Goal: Information Seeking & Learning: Find specific fact

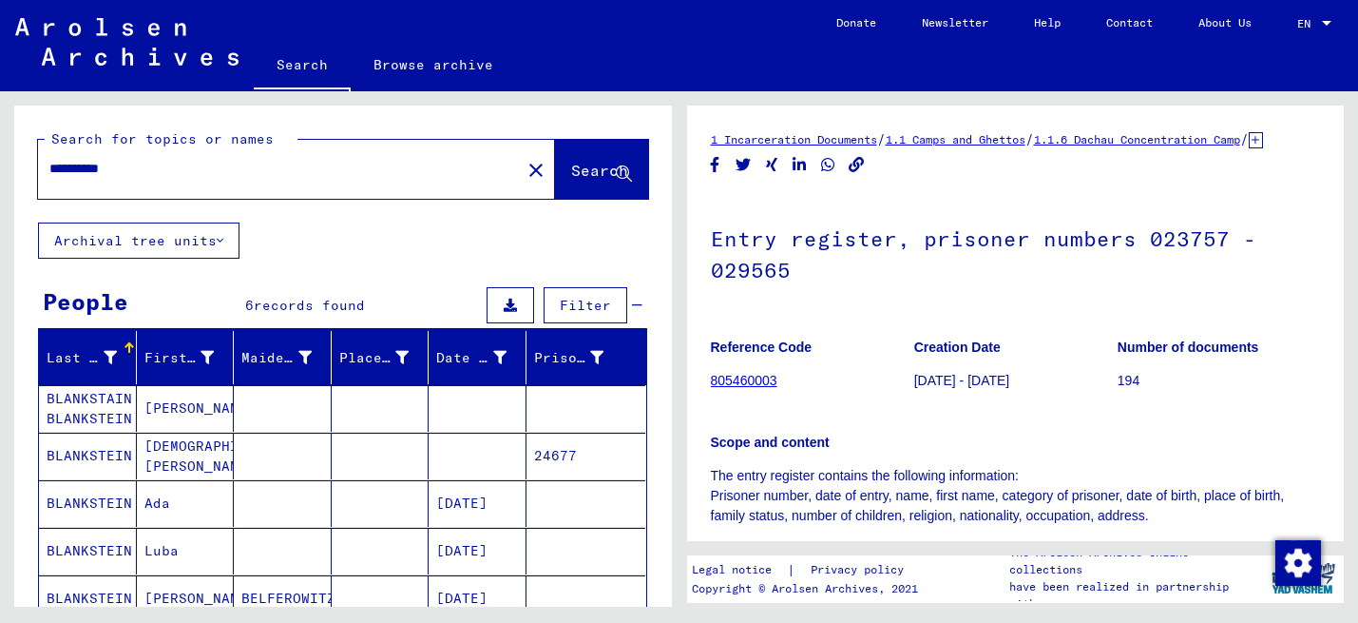
scroll to position [480, 0]
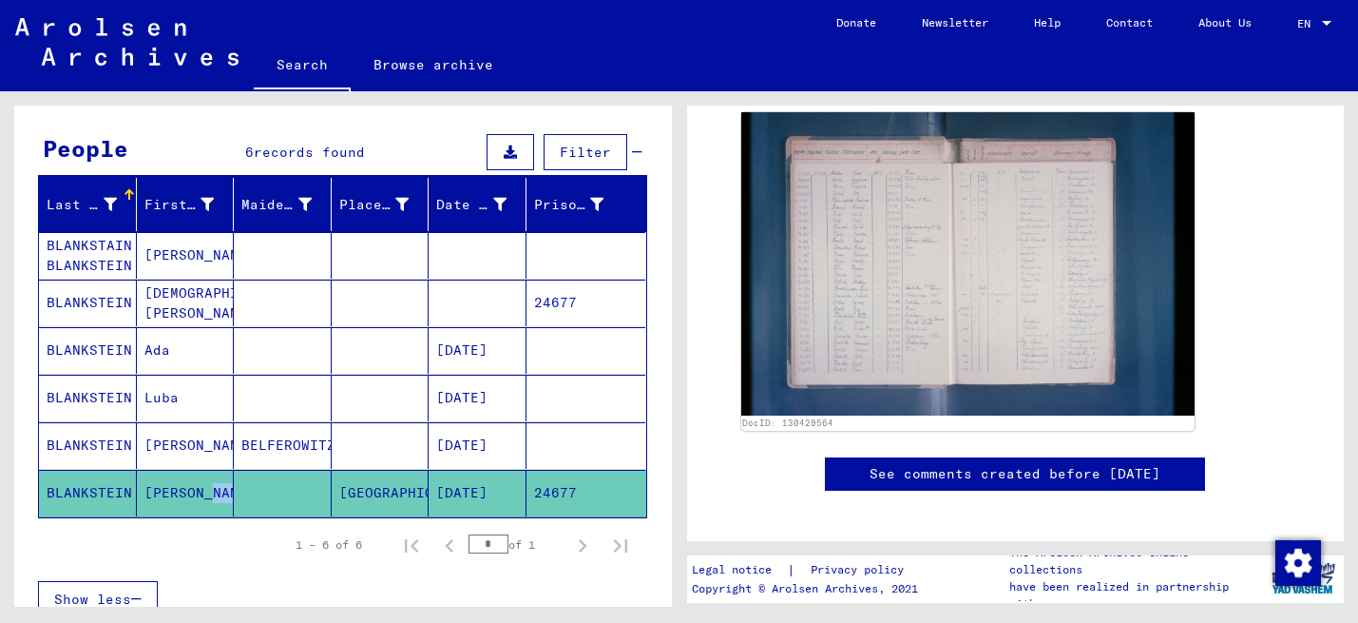
click at [177, 259] on mat-cell "[PERSON_NAME]" at bounding box center [186, 255] width 98 height 47
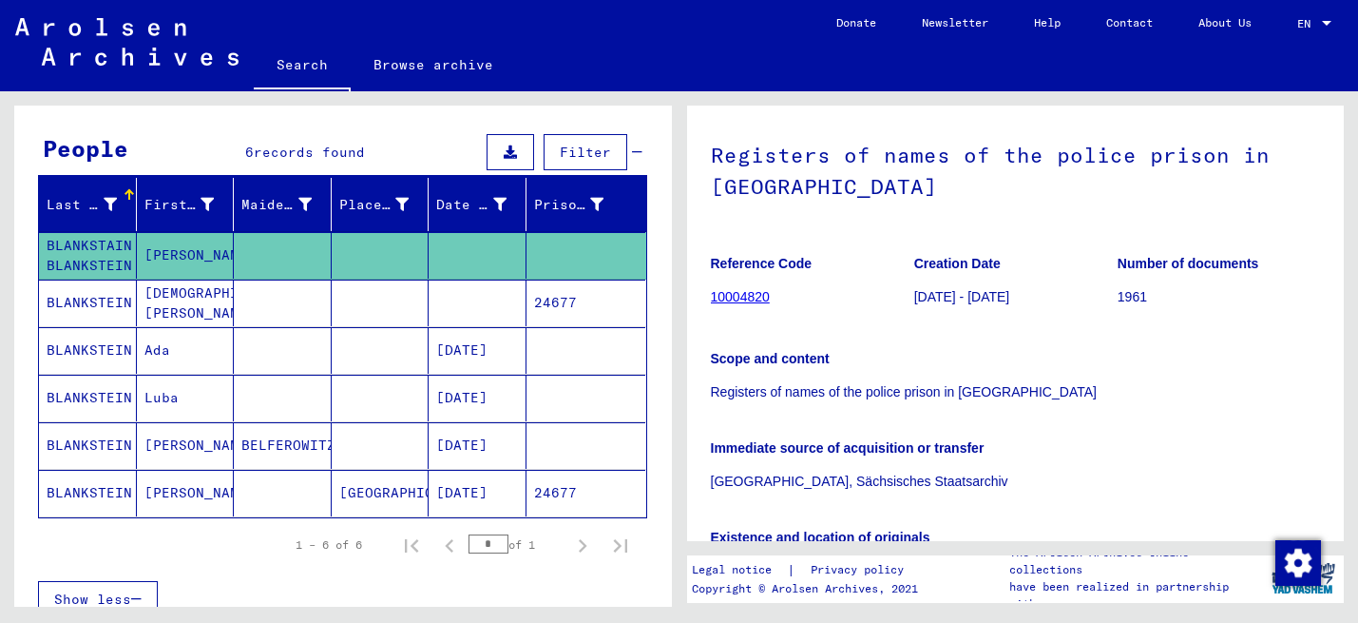
scroll to position [21, 0]
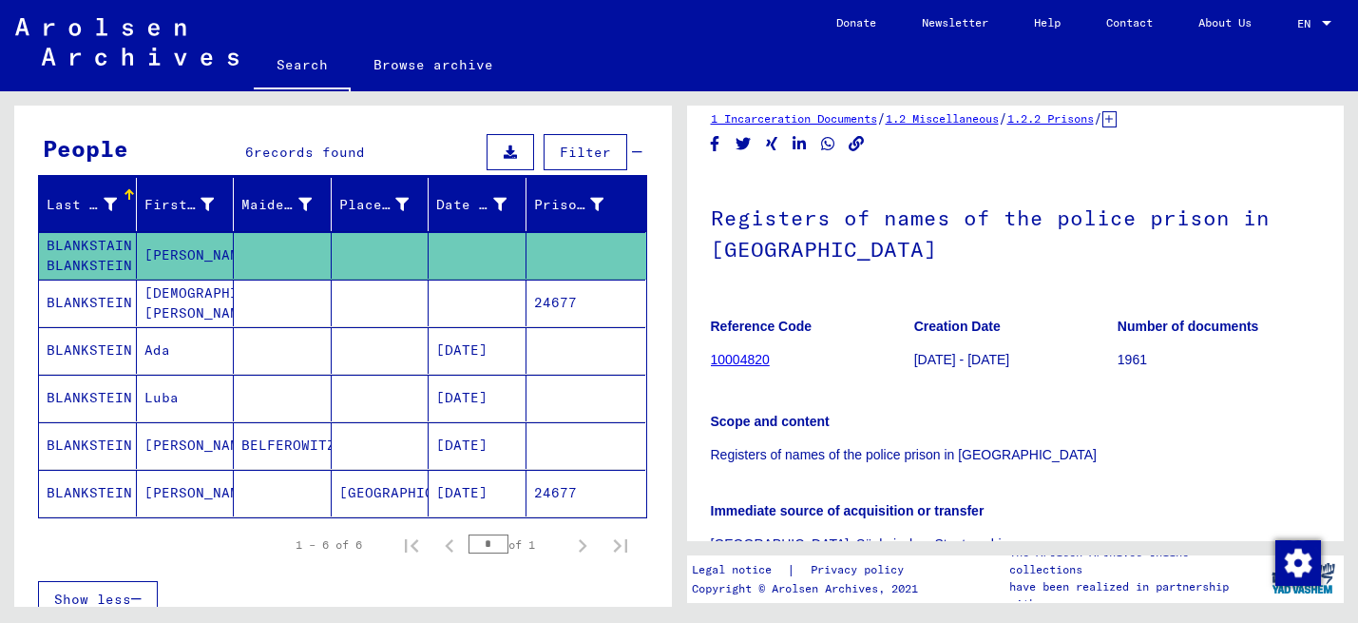
click at [88, 485] on mat-cell "BLANKSTEIN" at bounding box center [88, 493] width 98 height 47
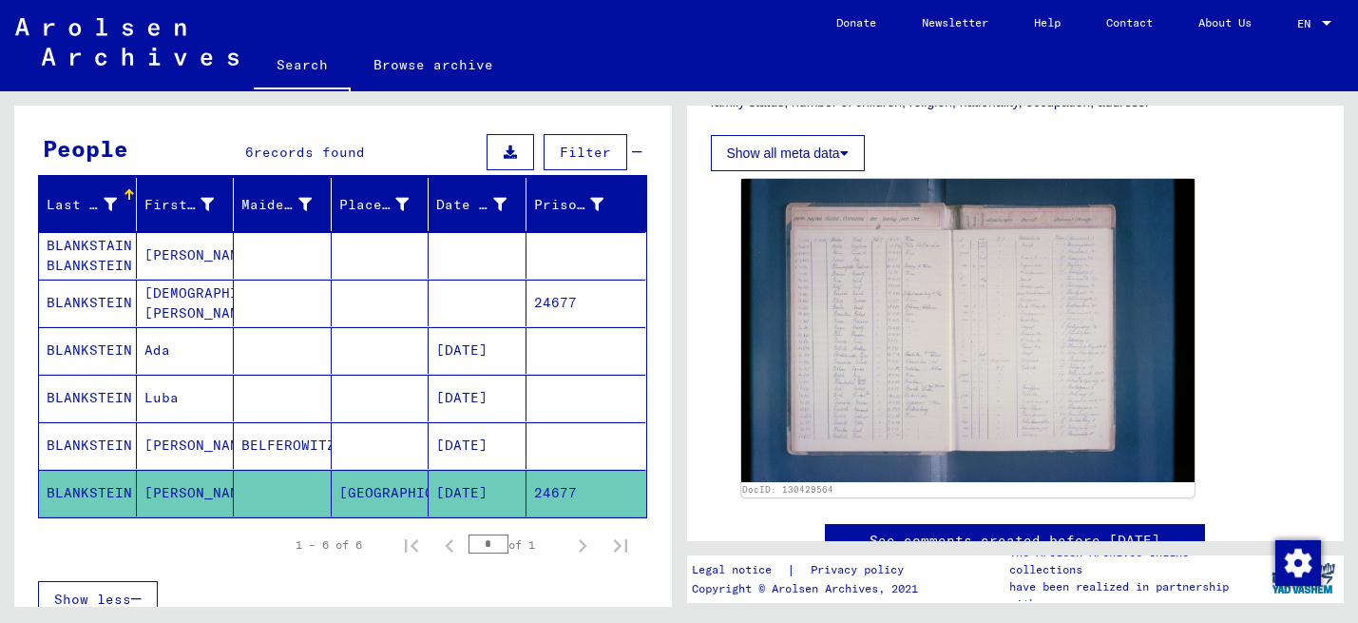
scroll to position [394, 0]
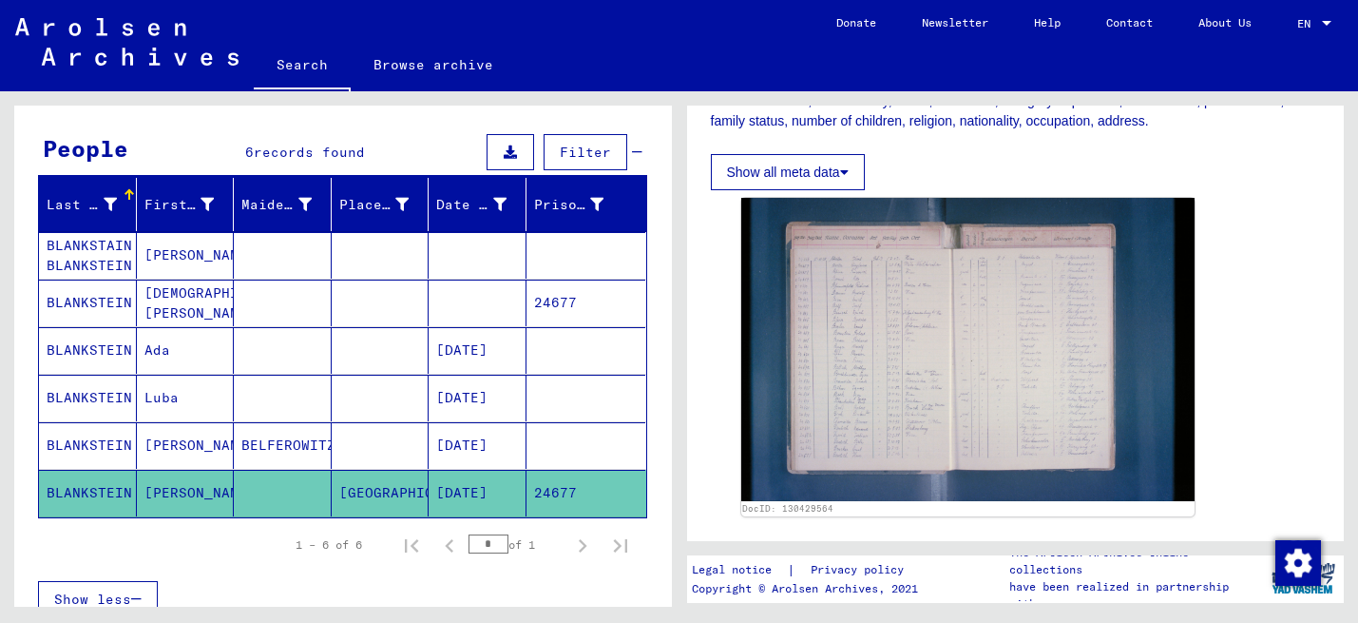
click at [873, 412] on img at bounding box center [968, 349] width 454 height 302
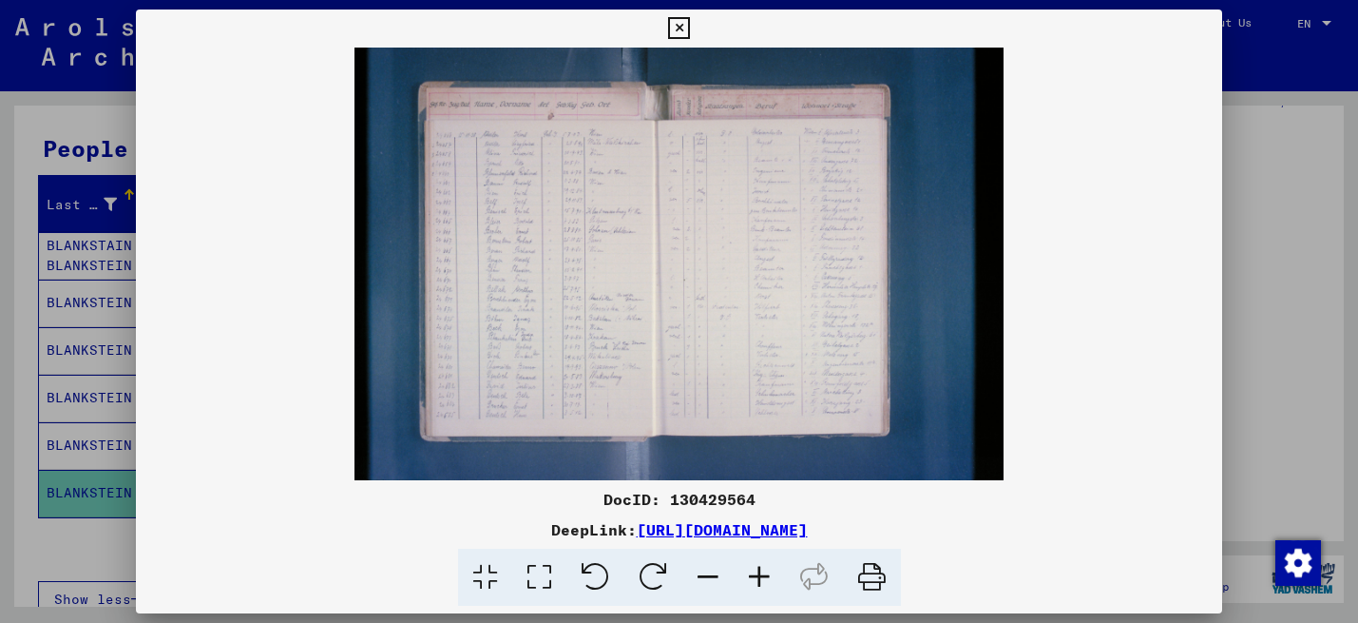
click at [768, 586] on icon at bounding box center [759, 577] width 51 height 58
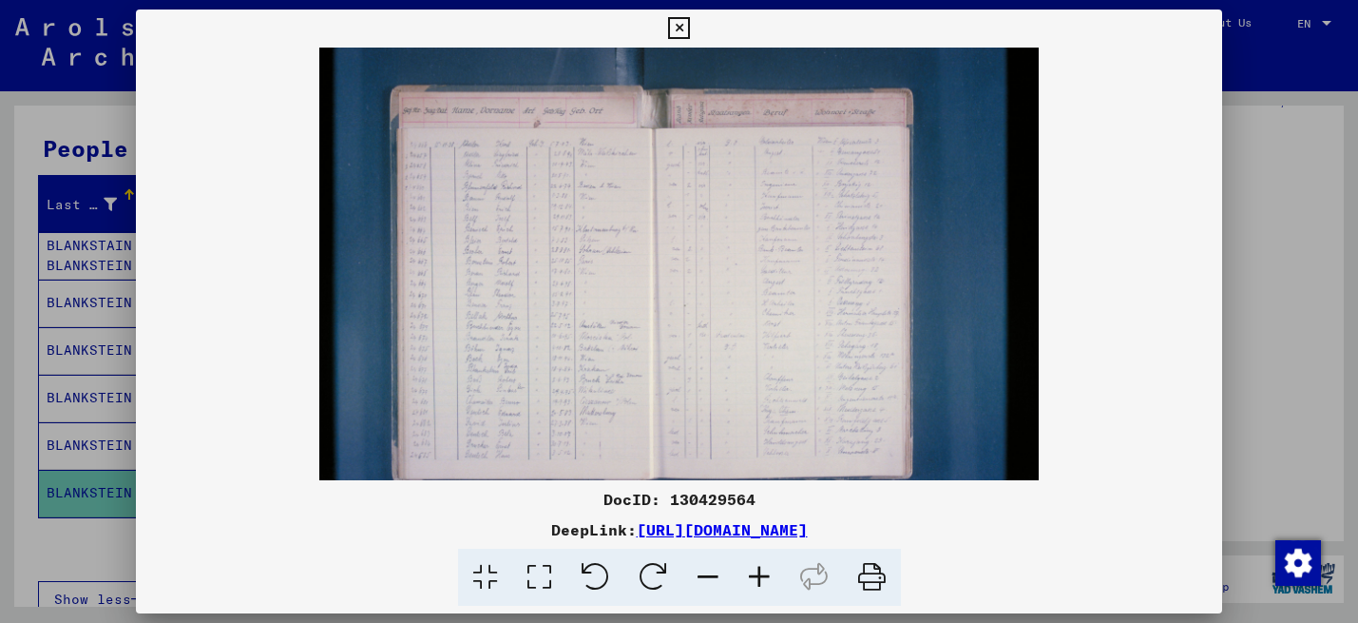
click at [768, 586] on icon at bounding box center [759, 577] width 51 height 58
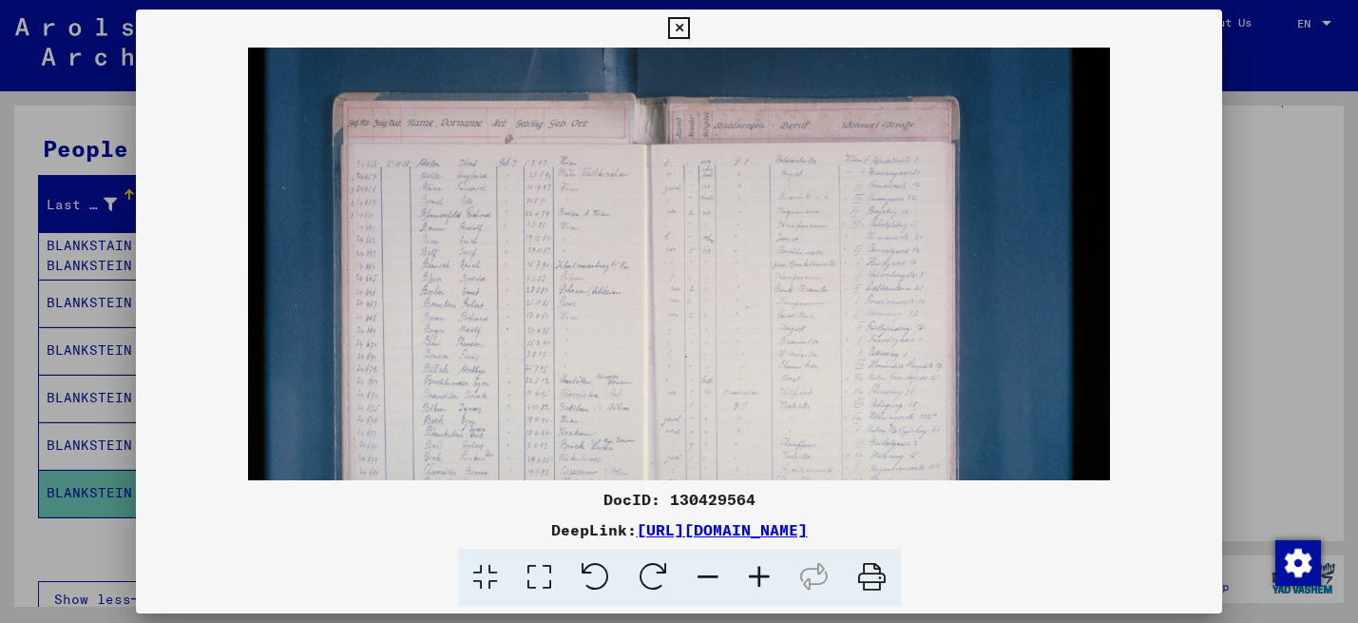
click at [768, 586] on icon at bounding box center [759, 577] width 51 height 58
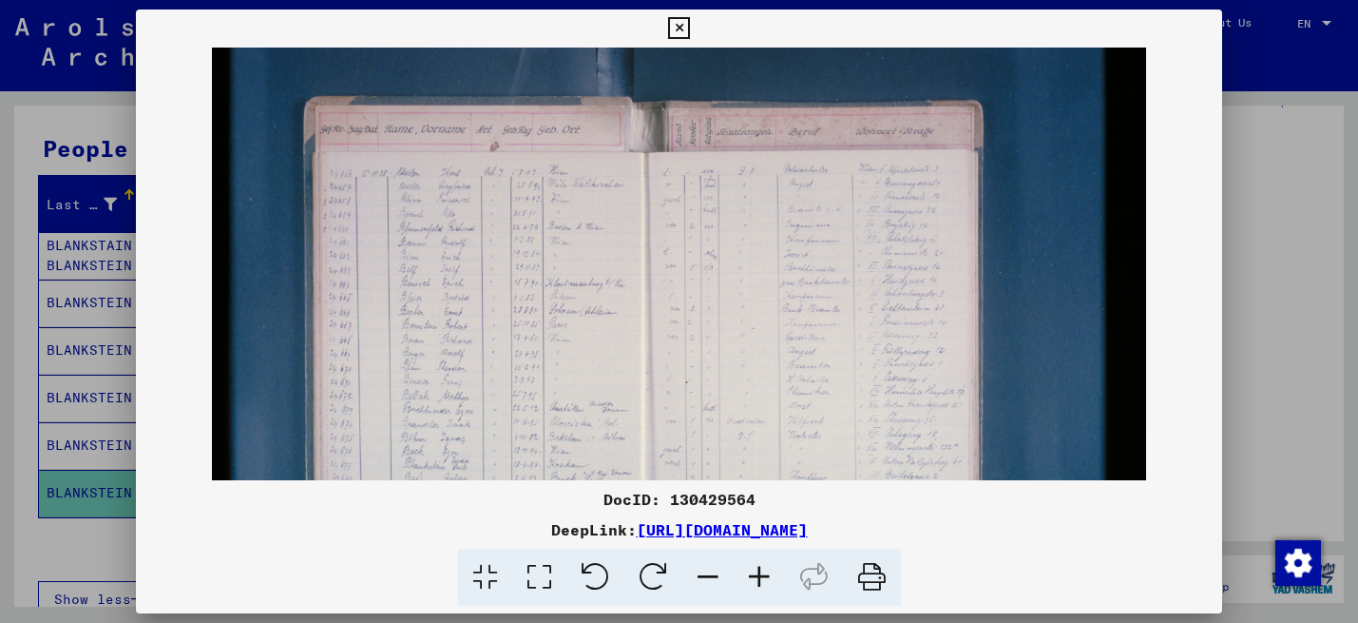
click at [768, 586] on icon at bounding box center [759, 577] width 51 height 58
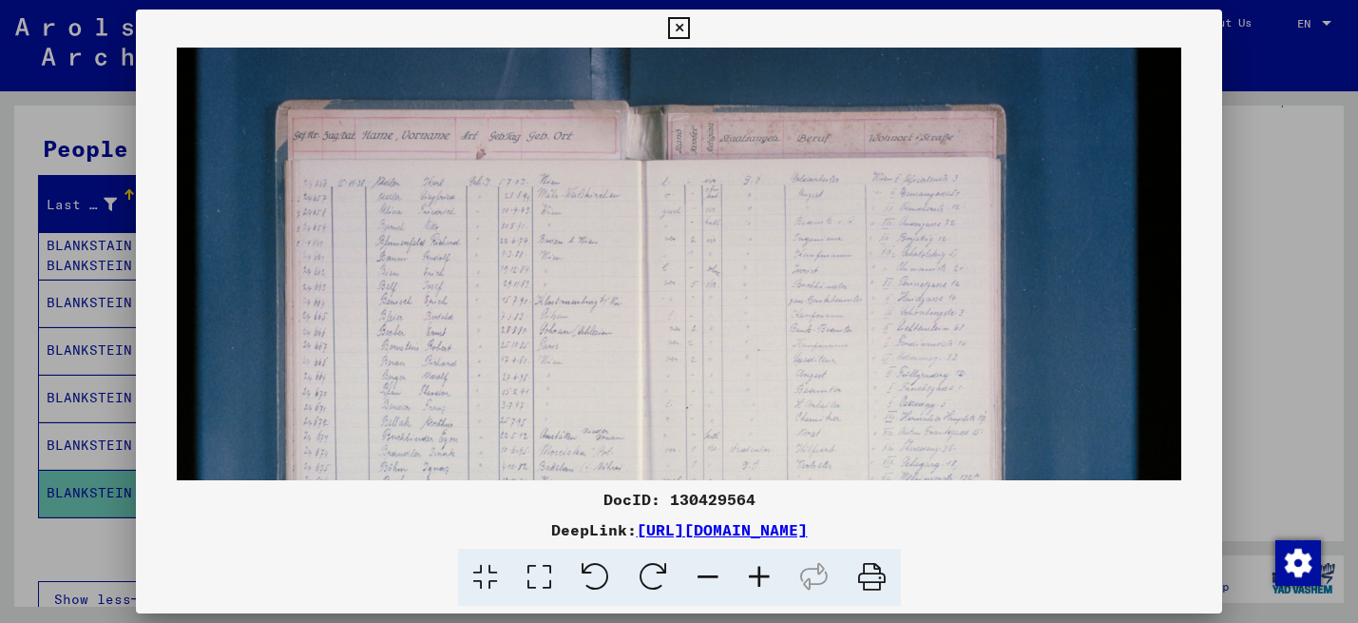
click at [768, 586] on icon at bounding box center [759, 577] width 51 height 58
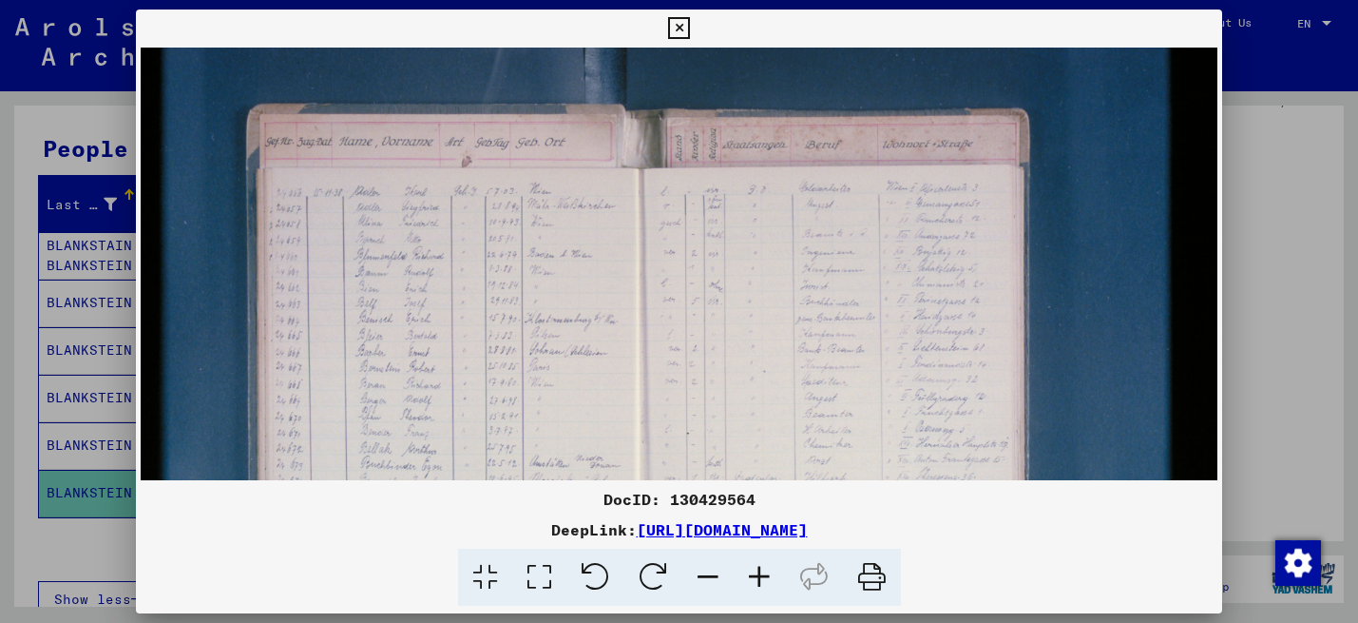
click at [768, 586] on icon at bounding box center [759, 577] width 51 height 58
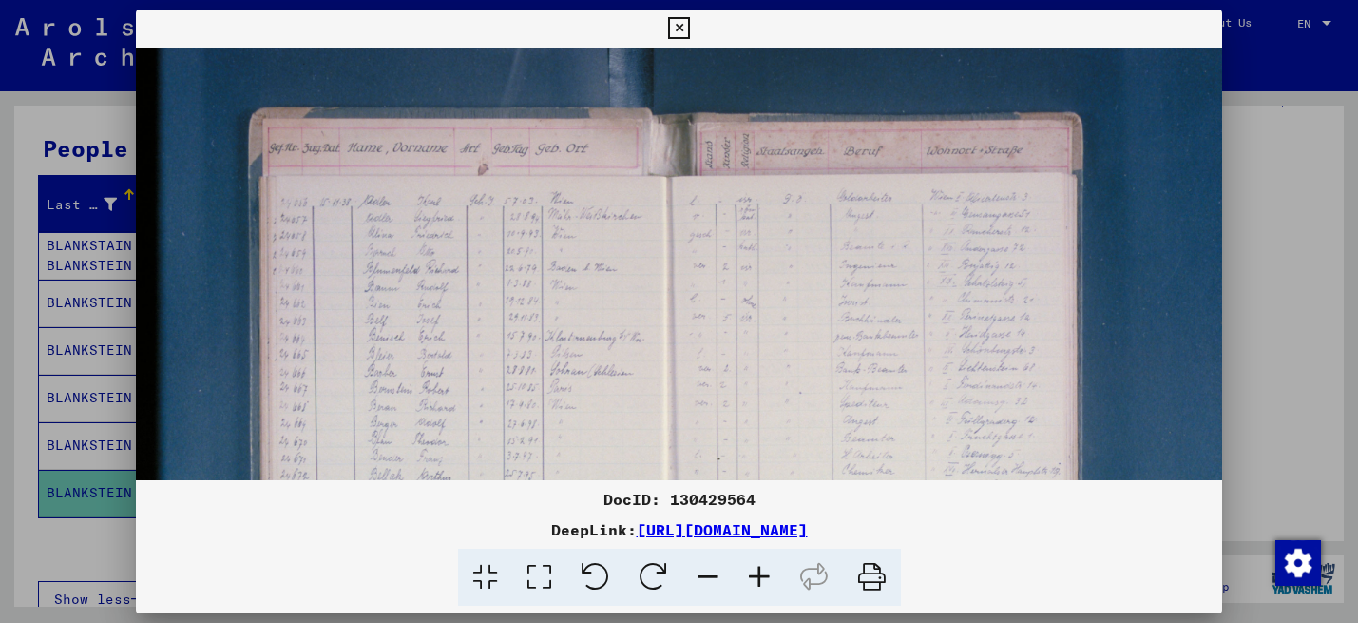
click at [768, 586] on icon at bounding box center [759, 577] width 51 height 58
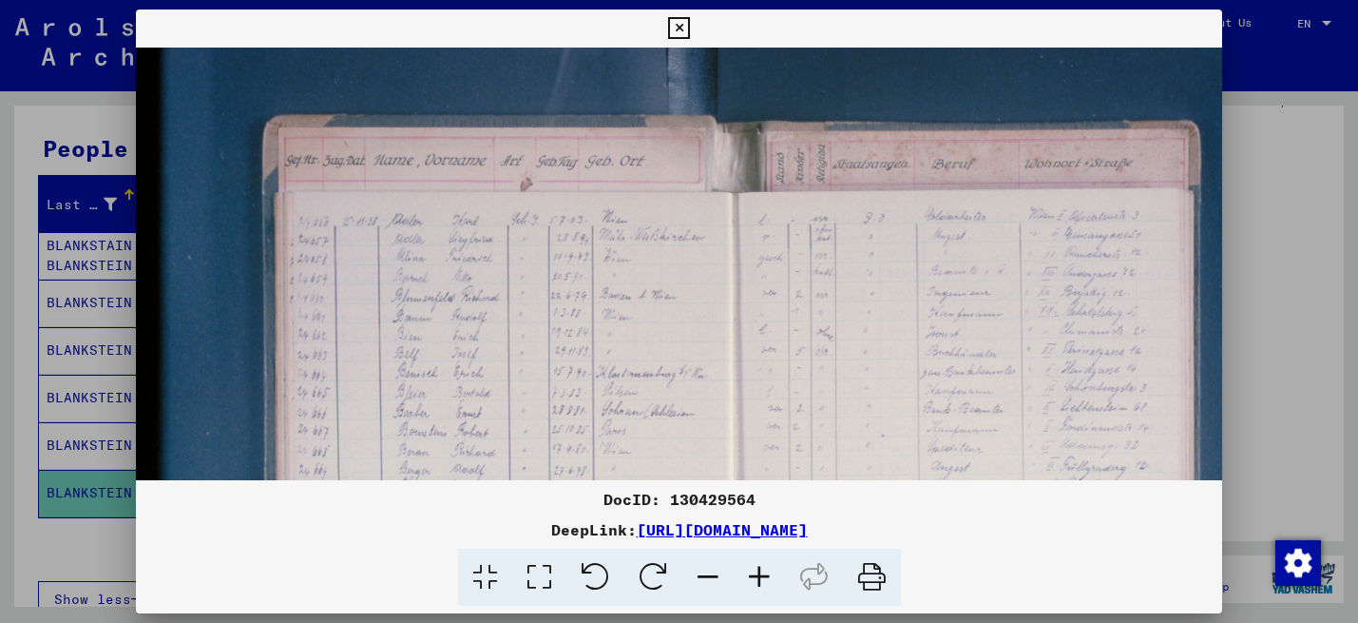
click at [768, 586] on icon at bounding box center [759, 577] width 51 height 58
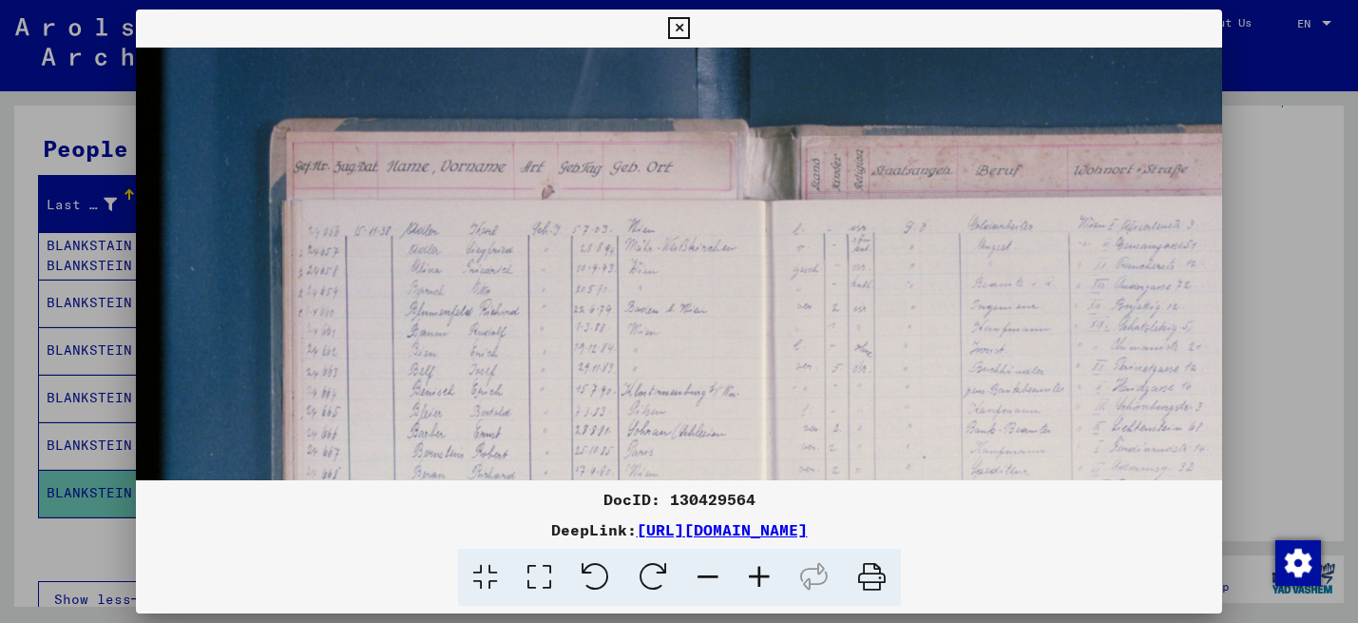
click at [768, 586] on icon at bounding box center [759, 577] width 51 height 58
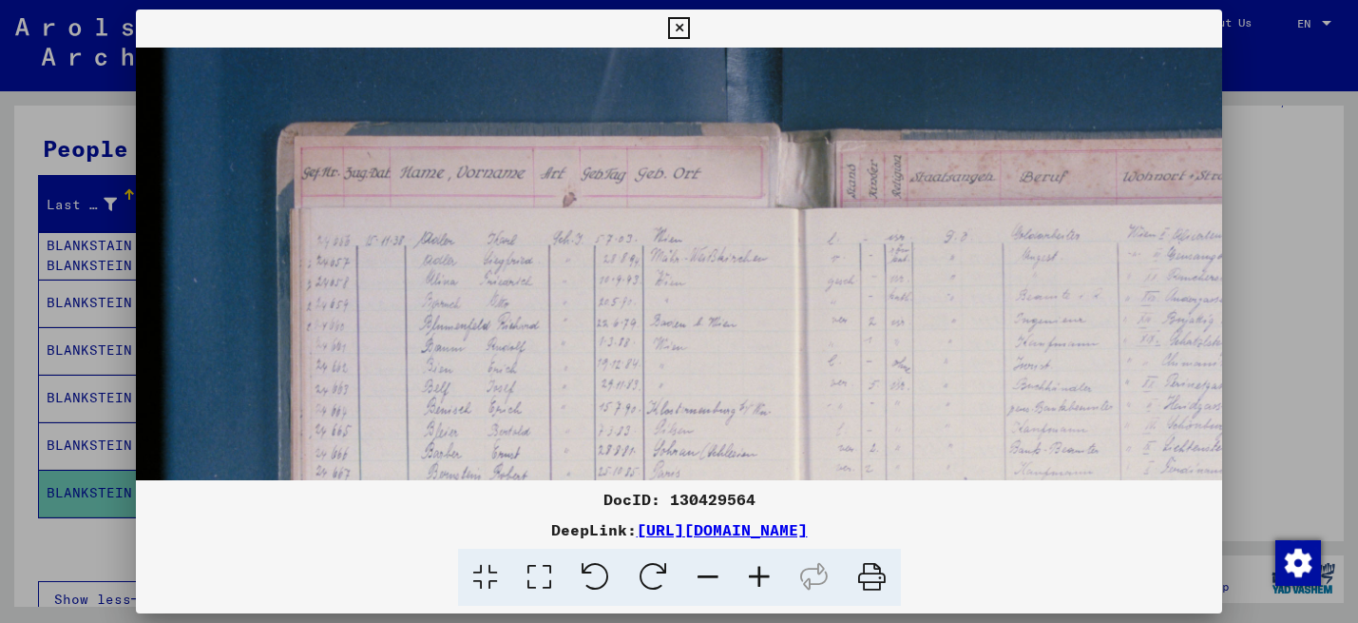
click at [768, 586] on icon at bounding box center [759, 577] width 51 height 58
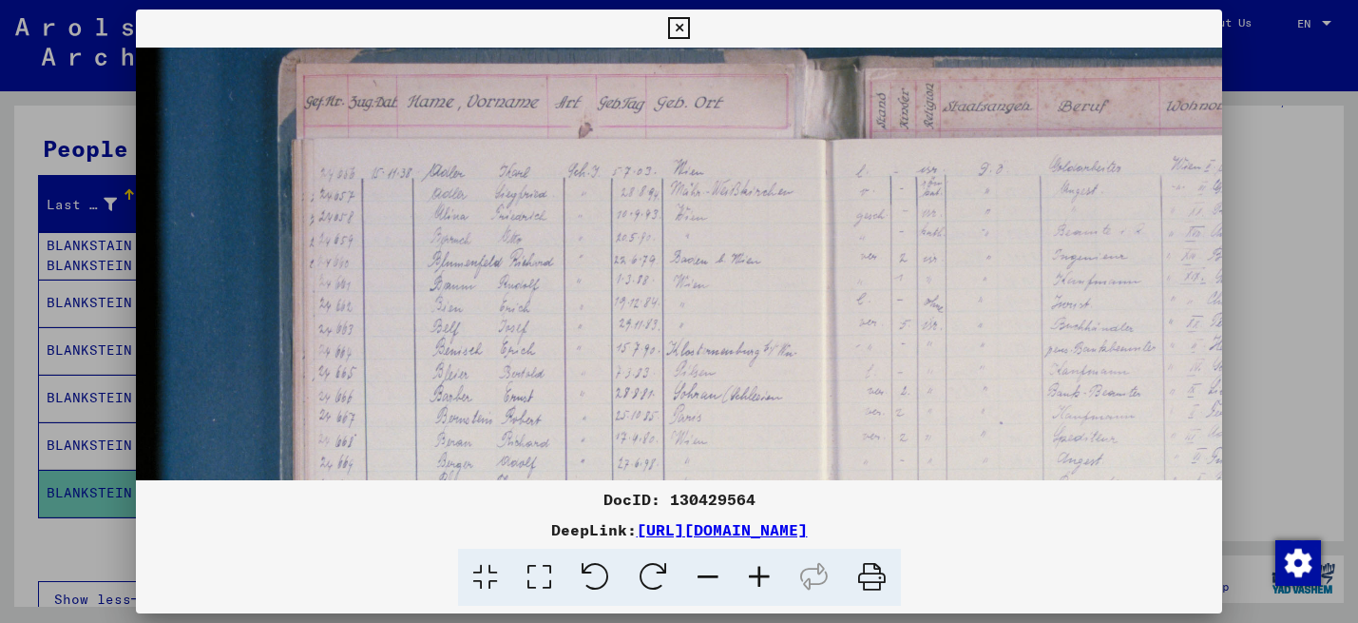
scroll to position [78, 7]
drag, startPoint x: 582, startPoint y: 311, endPoint x: 576, endPoint y: 233, distance: 78.1
click at [576, 233] on img at bounding box center [881, 471] width 1505 height 1003
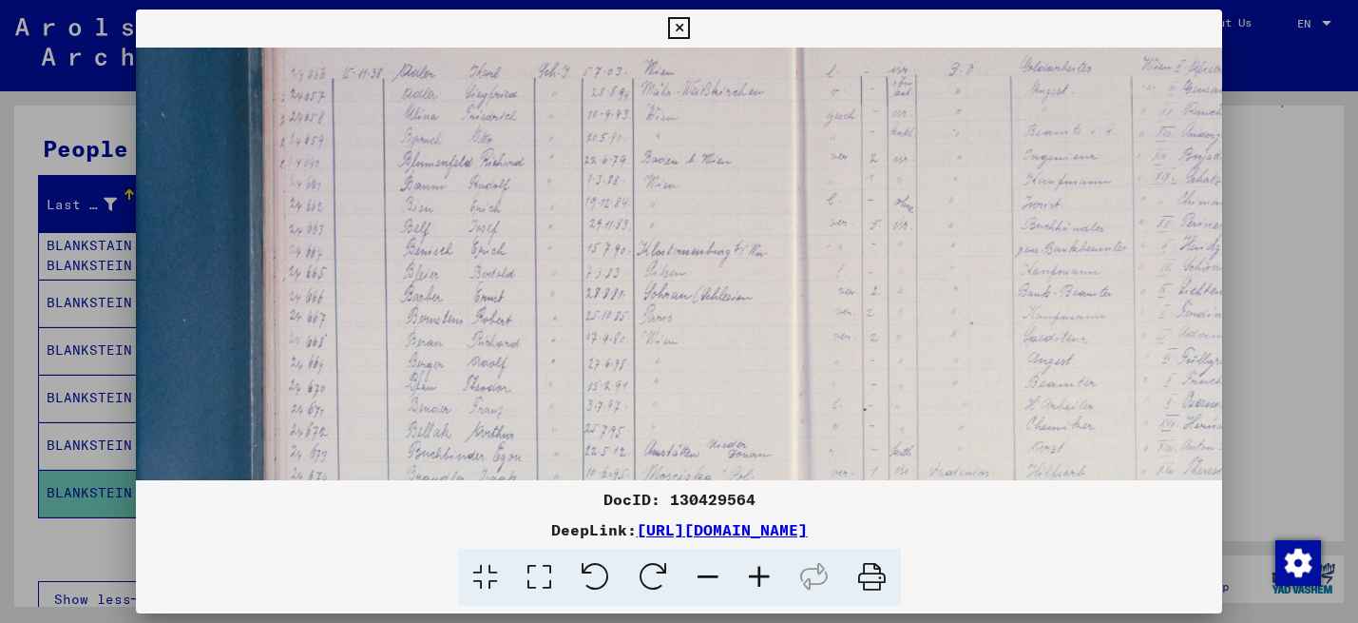
scroll to position [207, 42]
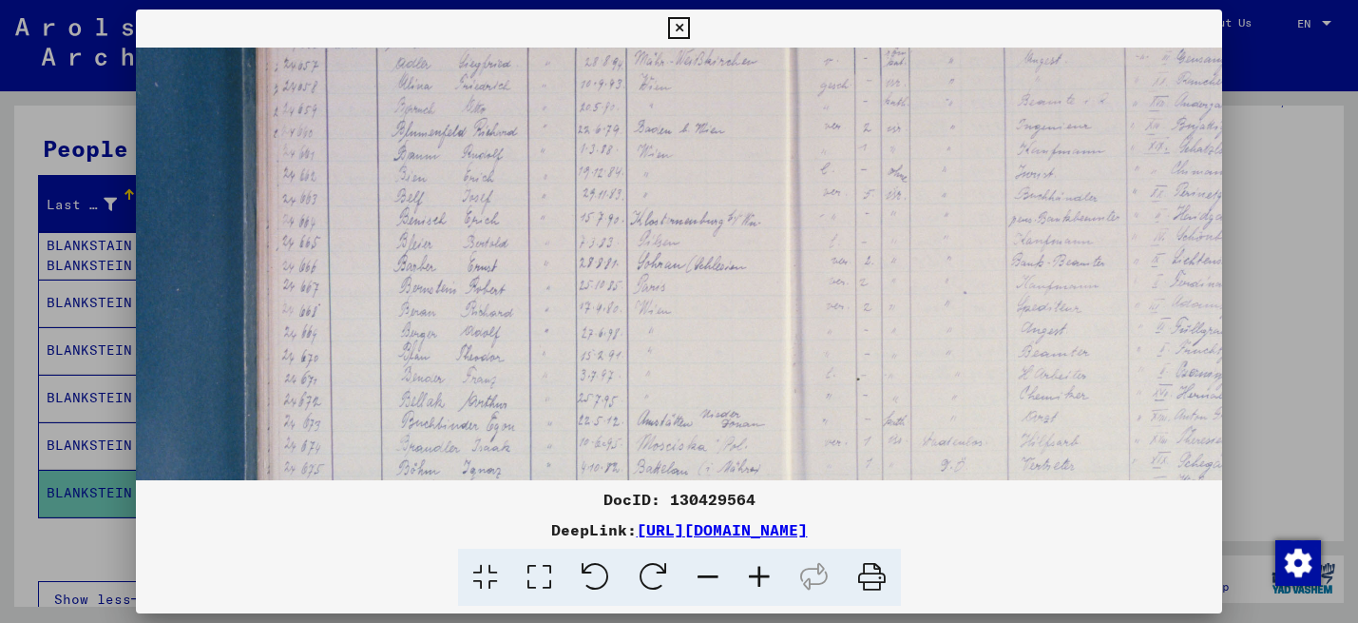
drag, startPoint x: 547, startPoint y: 305, endPoint x: 512, endPoint y: 176, distance: 134.0
click at [512, 176] on img at bounding box center [846, 341] width 1505 height 1003
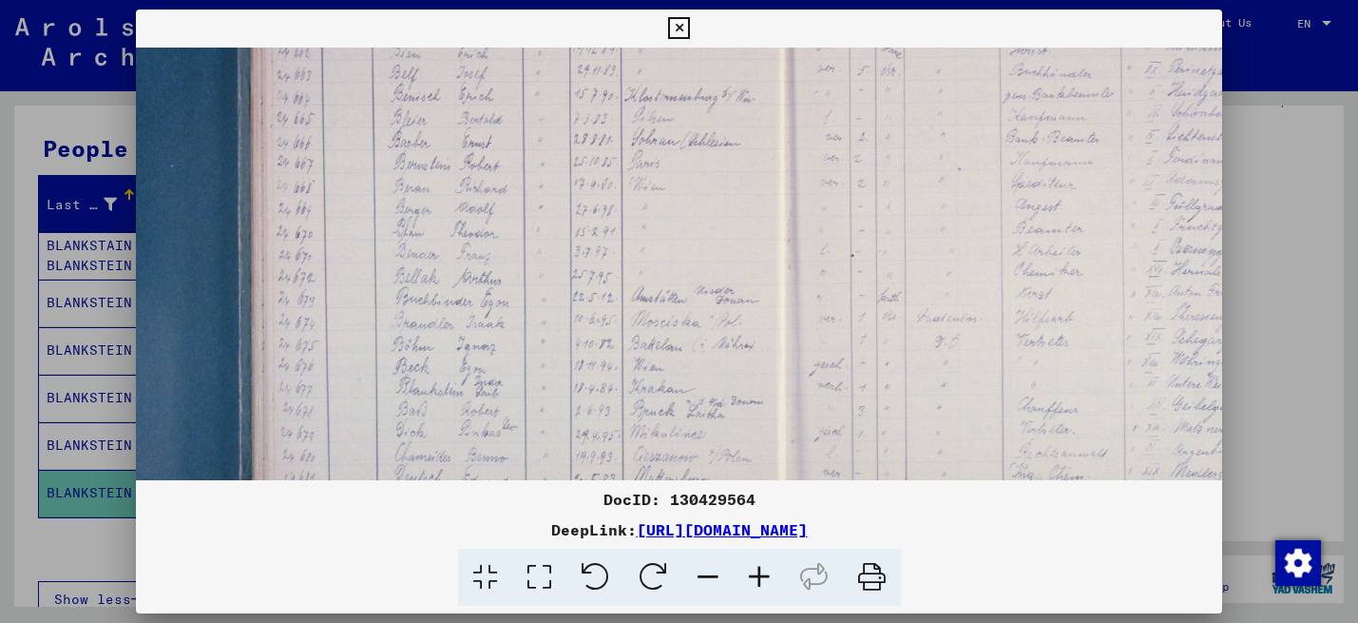
scroll to position [332, 48]
drag, startPoint x: 526, startPoint y: 347, endPoint x: 519, endPoint y: 222, distance: 124.7
click at [519, 222] on img at bounding box center [839, 217] width 1505 height 1003
click at [759, 572] on icon at bounding box center [759, 577] width 51 height 58
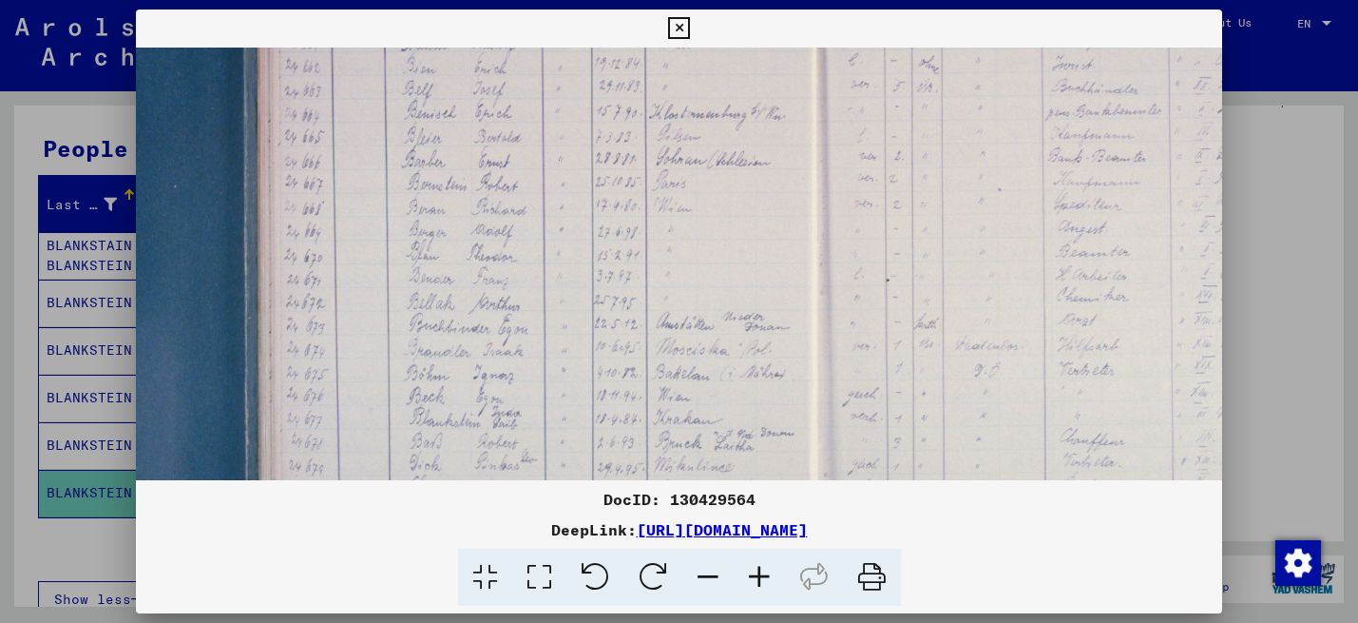
click at [759, 572] on icon at bounding box center [759, 577] width 51 height 58
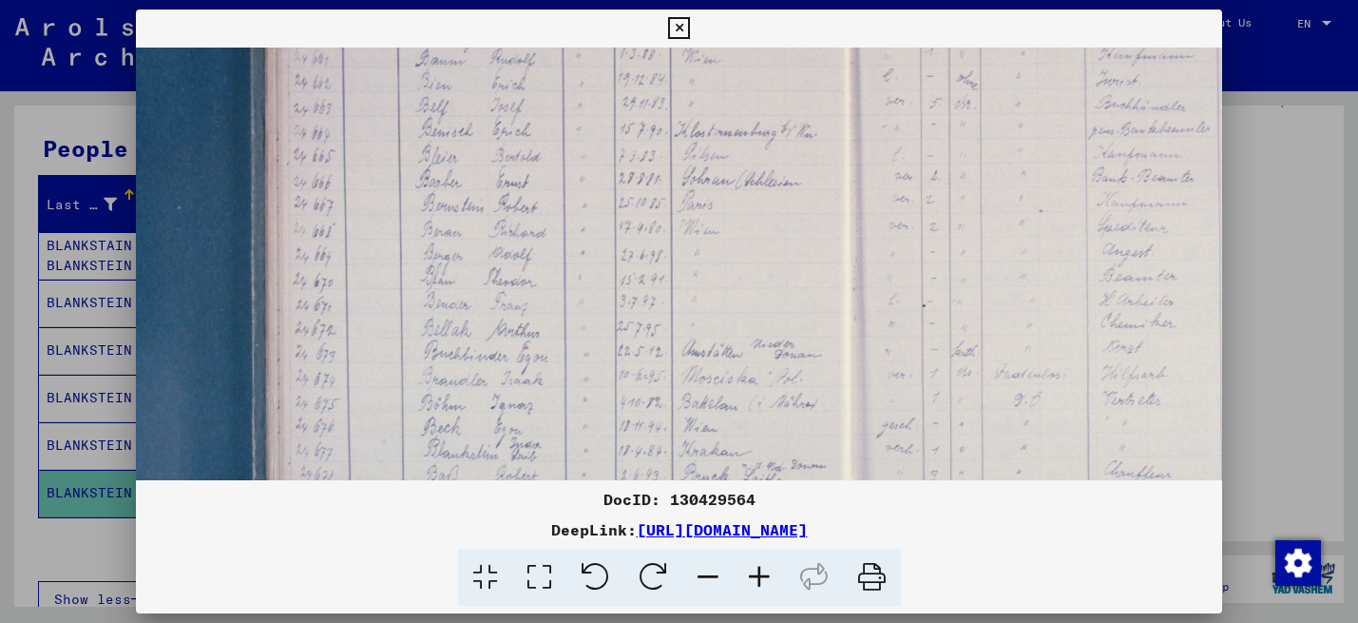
click at [759, 572] on icon at bounding box center [759, 577] width 51 height 58
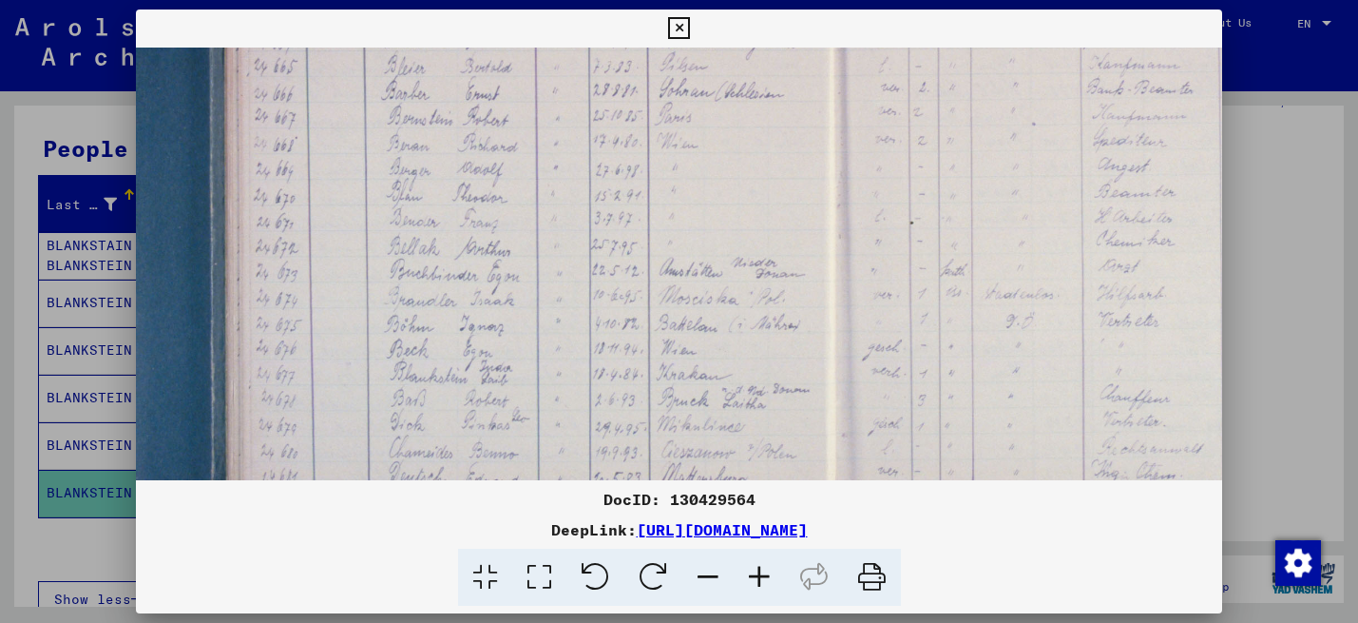
drag, startPoint x: 614, startPoint y: 352, endPoint x: 564, endPoint y: 242, distance: 120.4
click at [564, 242] on img at bounding box center [898, 179] width 1718 height 1145
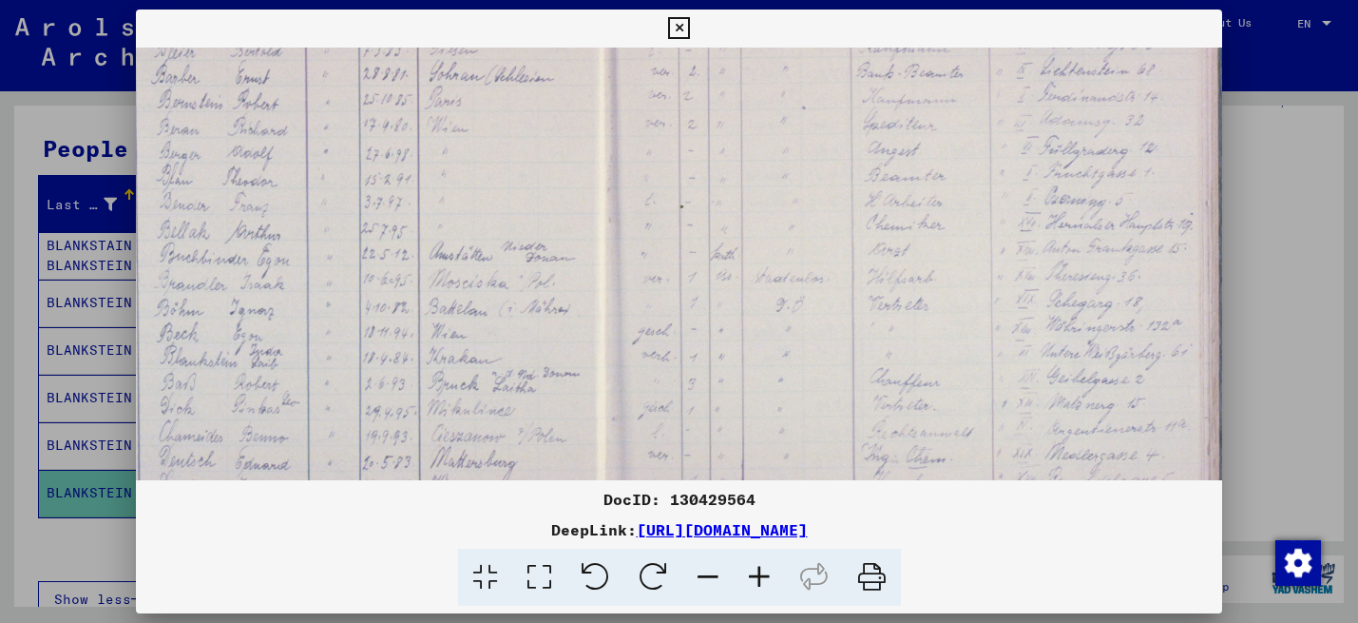
scroll to position [456, 333]
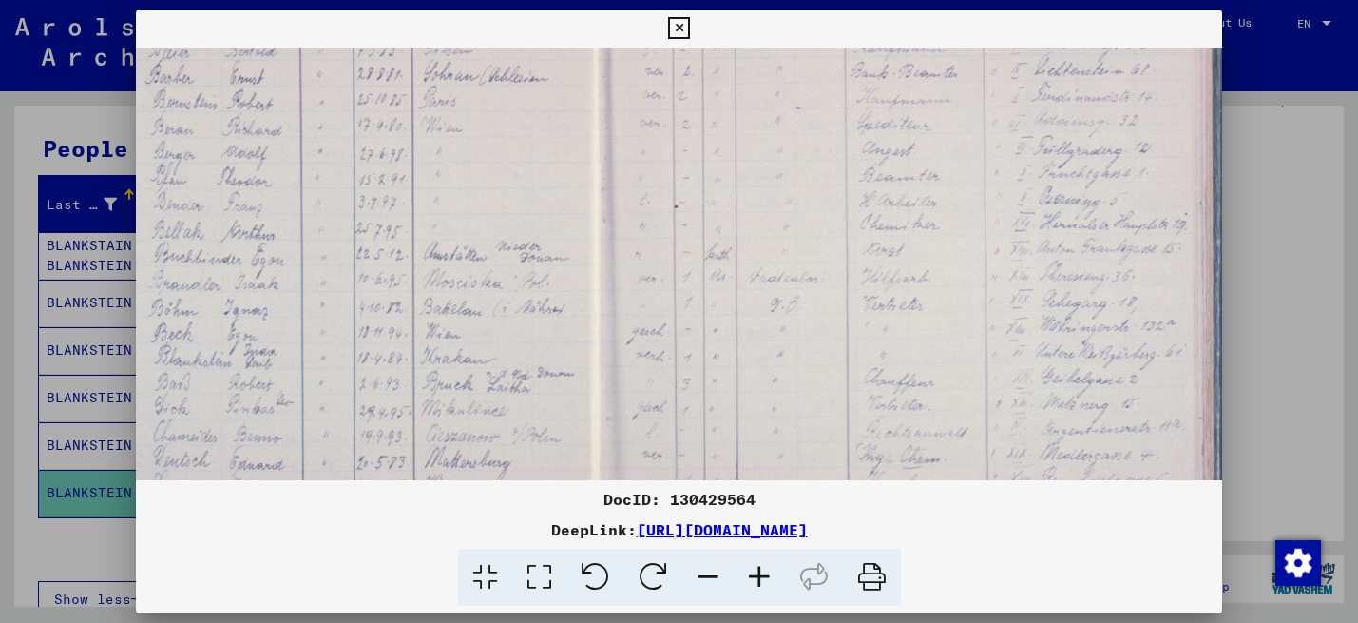
drag, startPoint x: 852, startPoint y: 368, endPoint x: 618, endPoint y: 353, distance: 234.3
click at [618, 353] on img at bounding box center [662, 163] width 1718 height 1145
click at [678, 28] on icon at bounding box center [679, 28] width 22 height 23
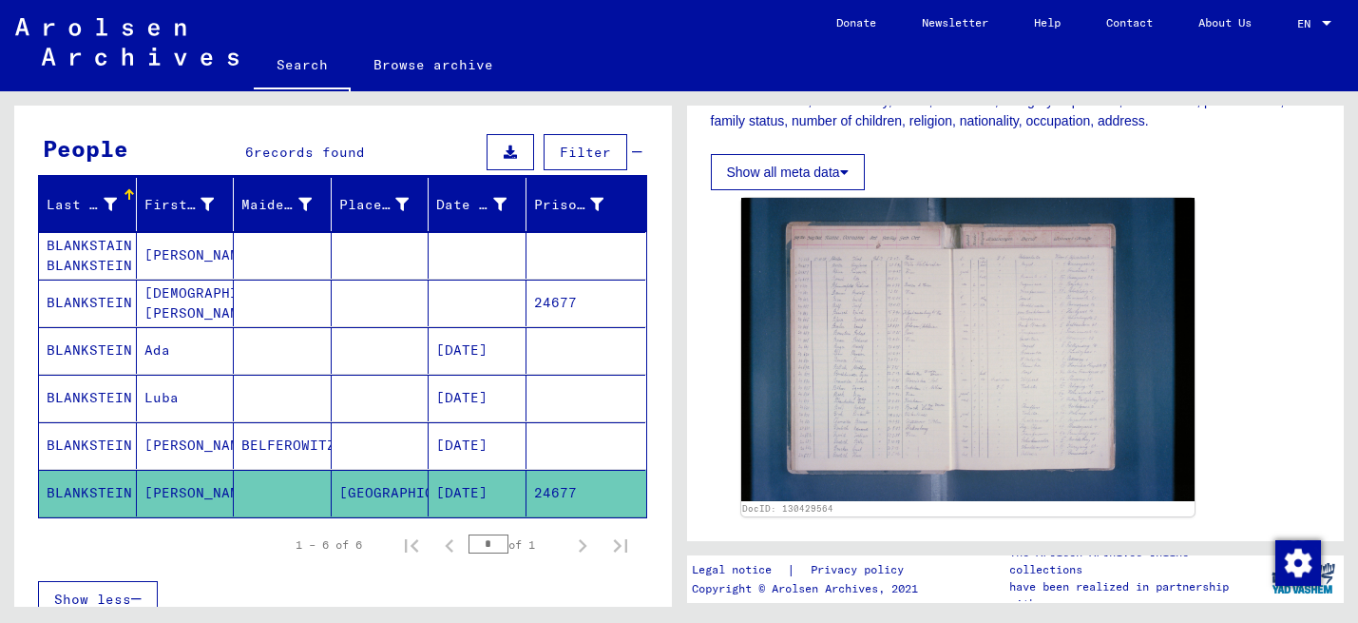
click at [165, 397] on mat-cell "Luba" at bounding box center [186, 397] width 98 height 47
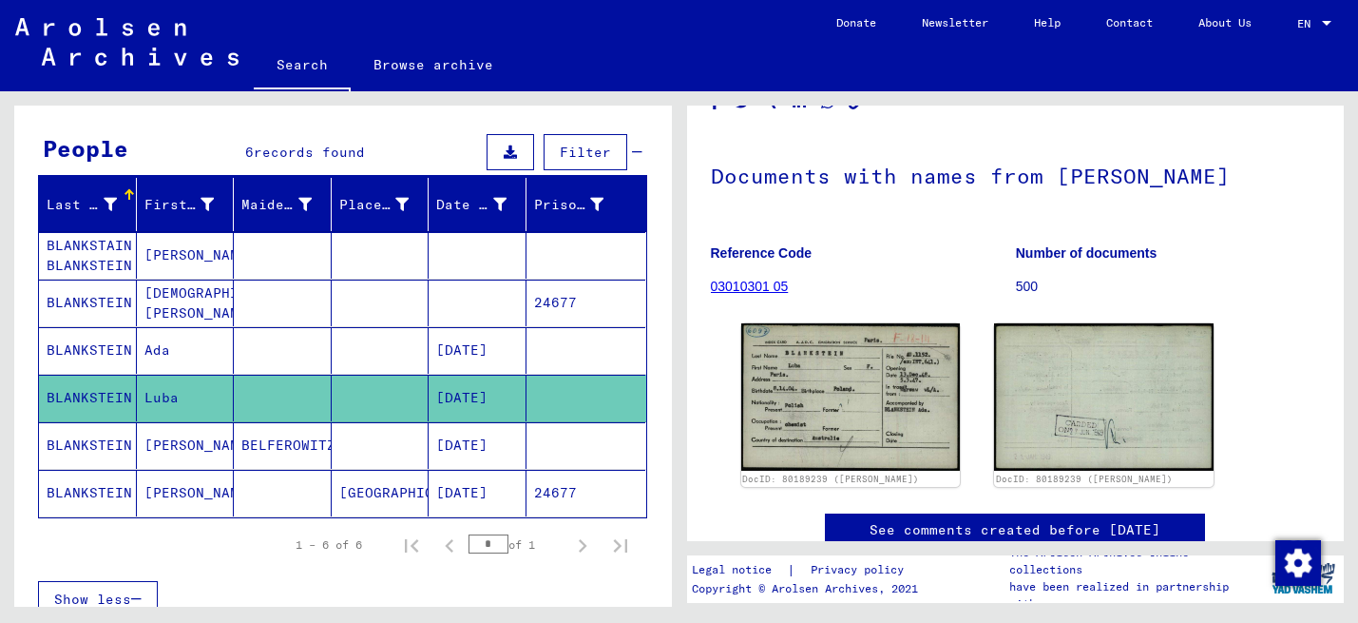
scroll to position [90, 0]
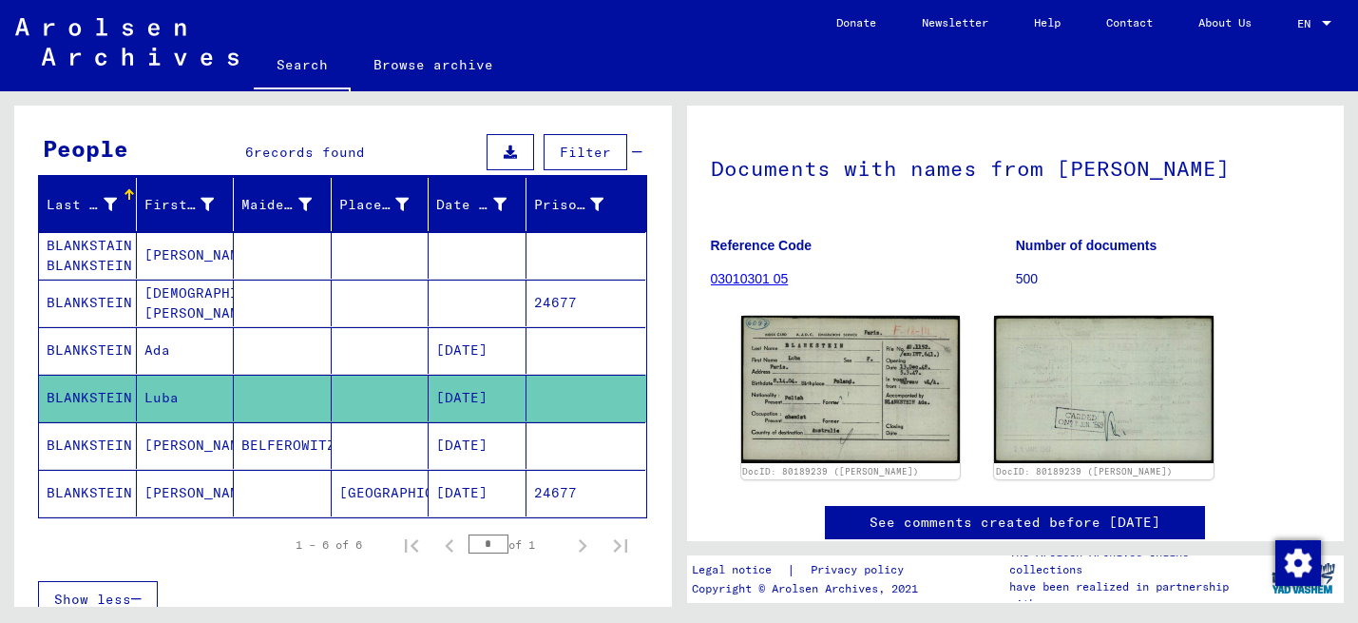
click at [870, 389] on img at bounding box center [851, 389] width 220 height 147
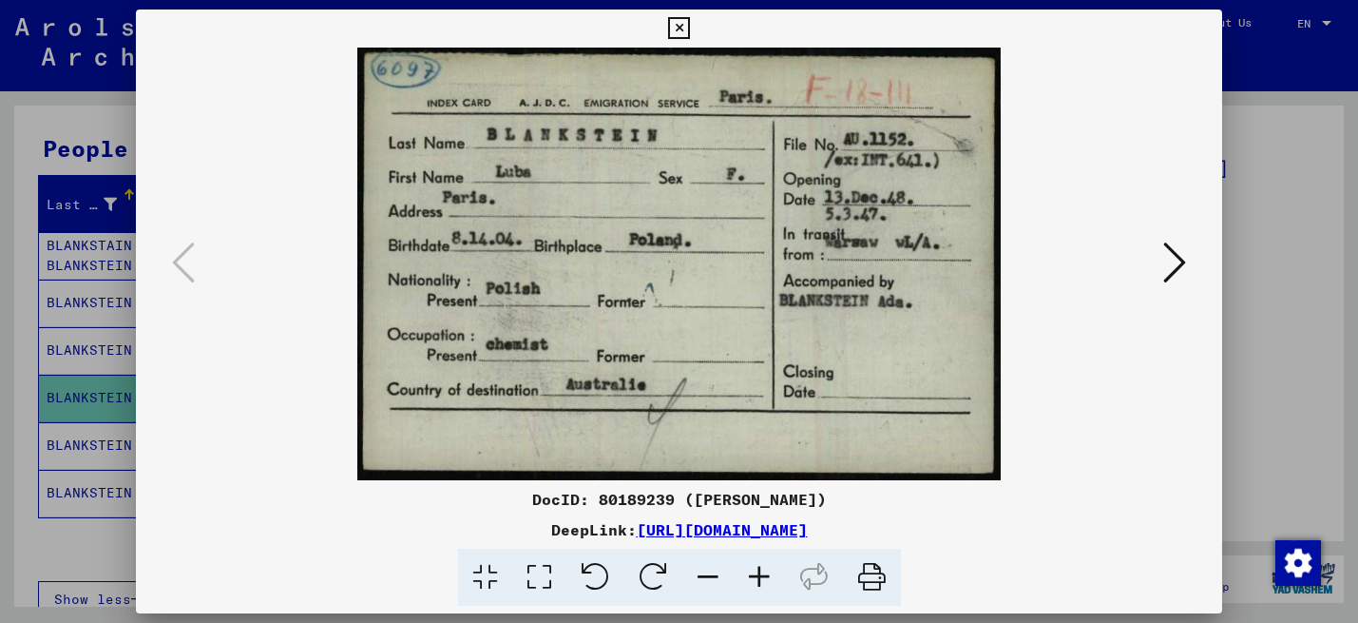
click at [679, 27] on icon at bounding box center [679, 28] width 22 height 23
